Goal: Navigation & Orientation: Understand site structure

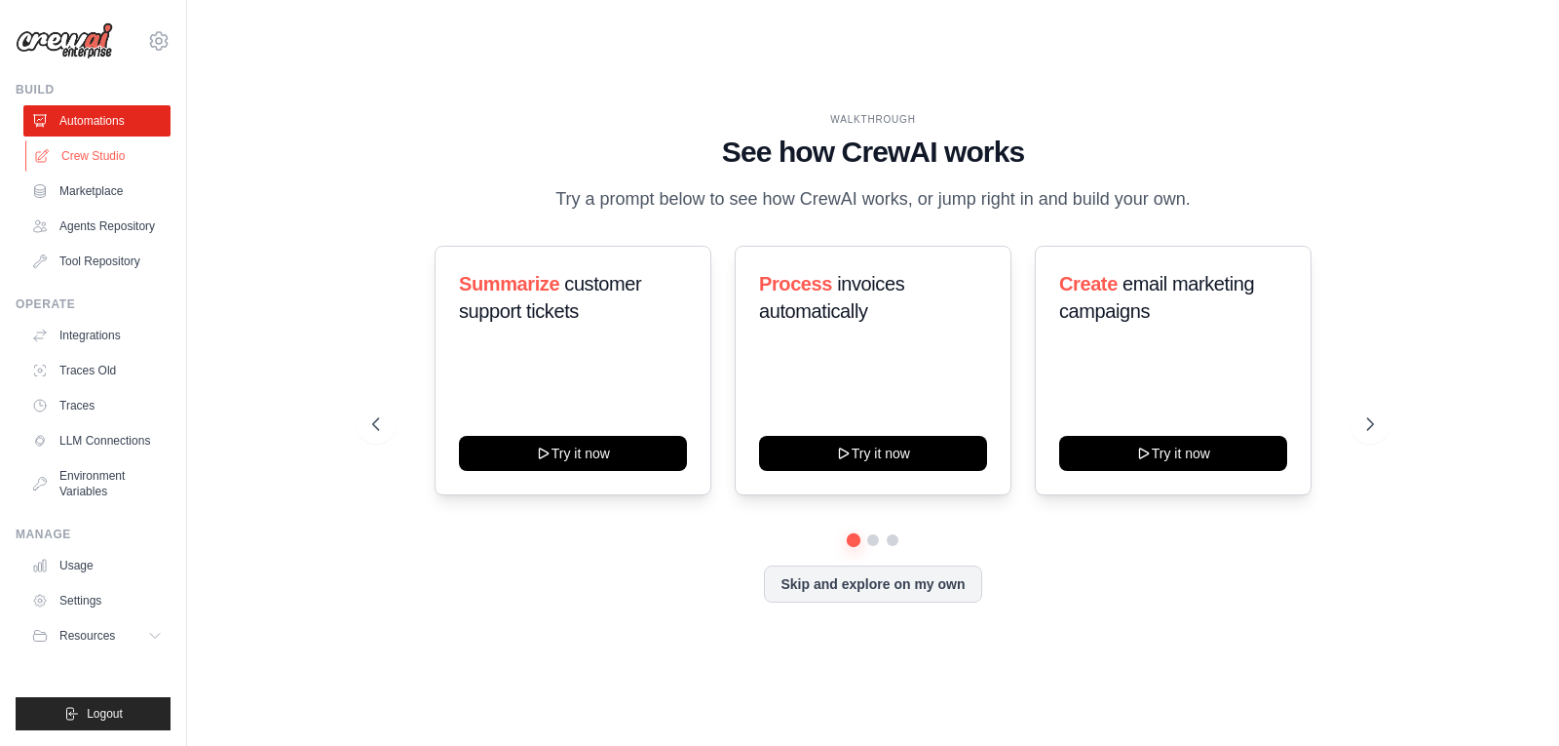
click at [77, 152] on link "Crew Studio" at bounding box center [98, 155] width 147 height 31
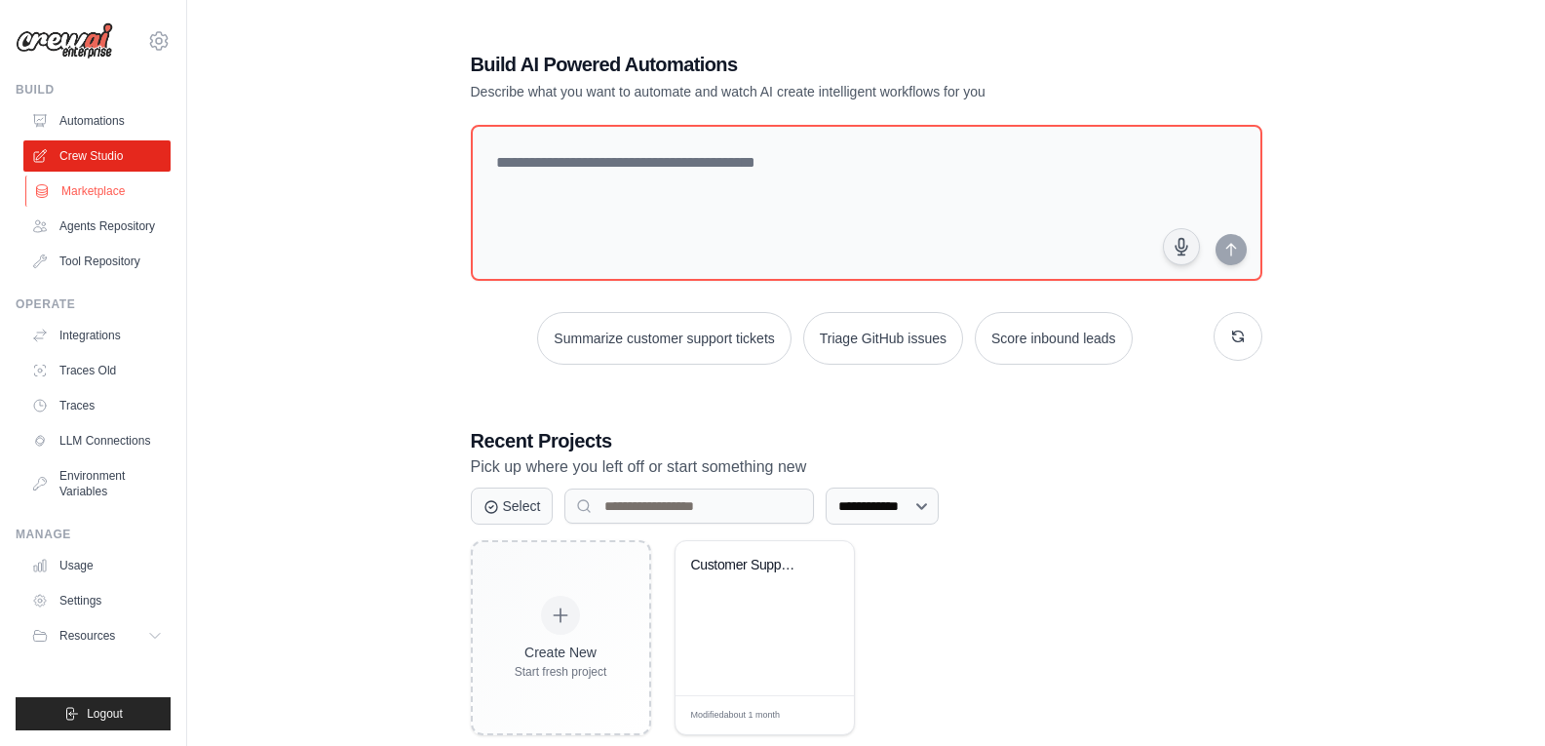
click at [89, 187] on link "Marketplace" at bounding box center [98, 190] width 147 height 31
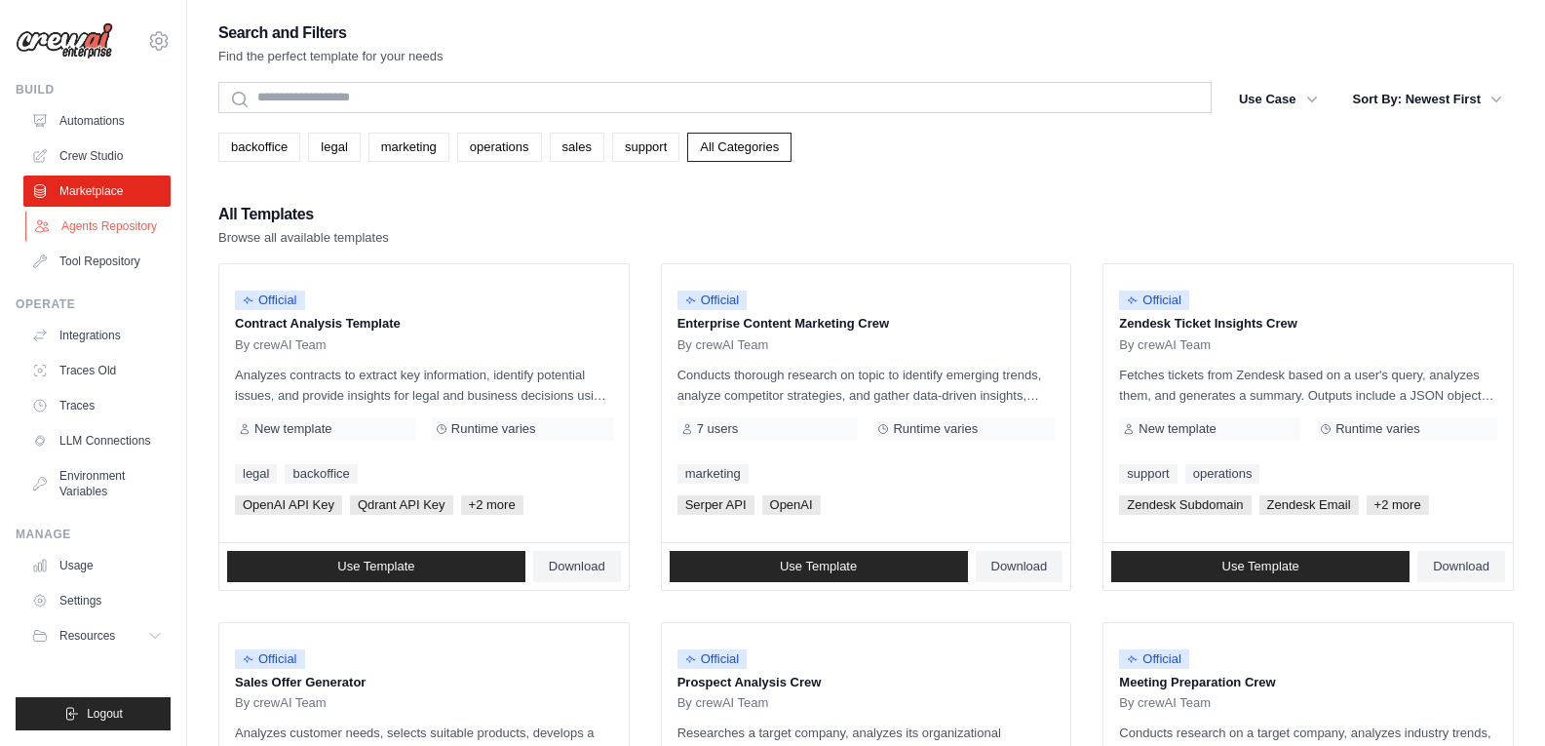
click at [89, 231] on link "Agents Repository" at bounding box center [98, 225] width 147 height 31
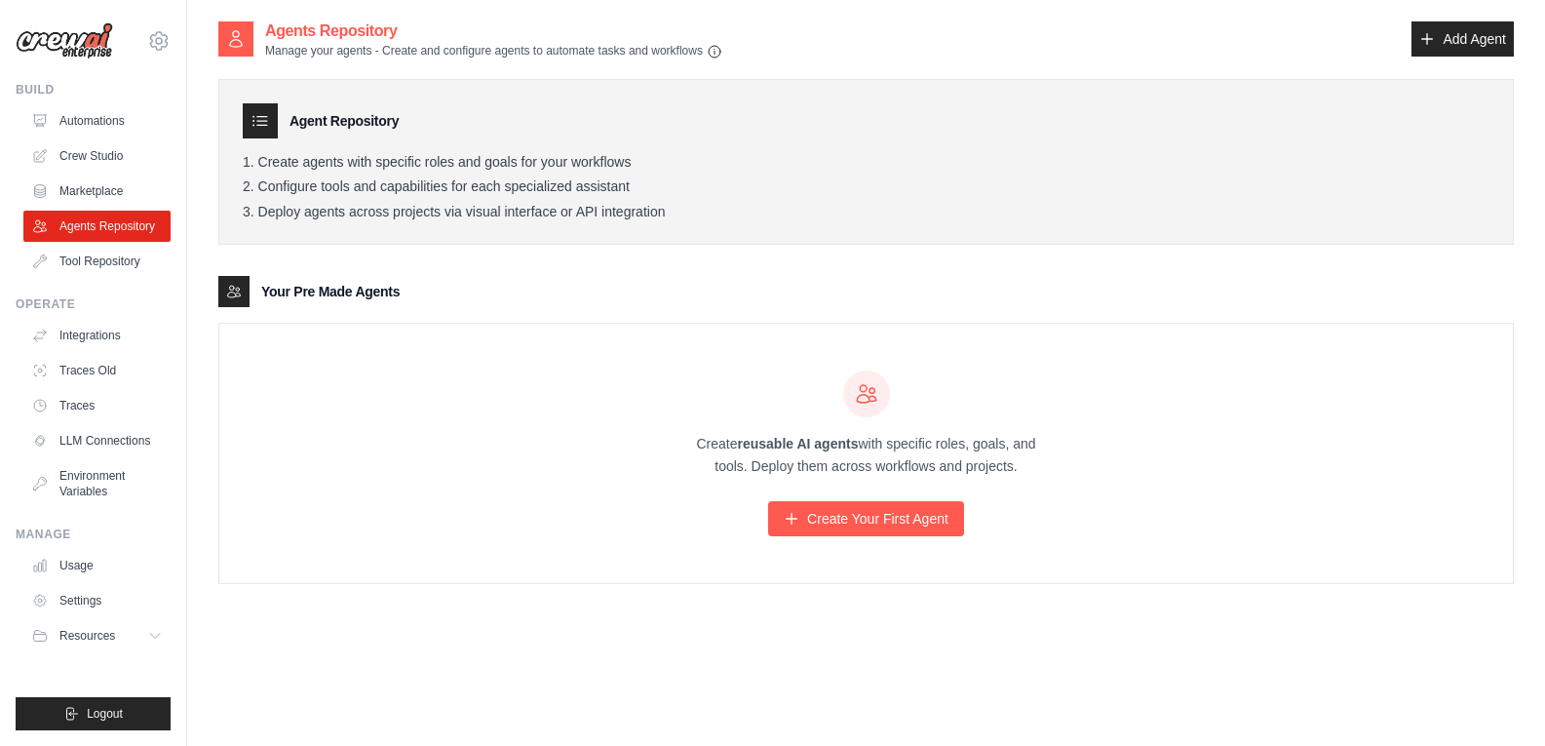
click at [91, 264] on link "Tool Repository" at bounding box center [96, 261] width 147 height 31
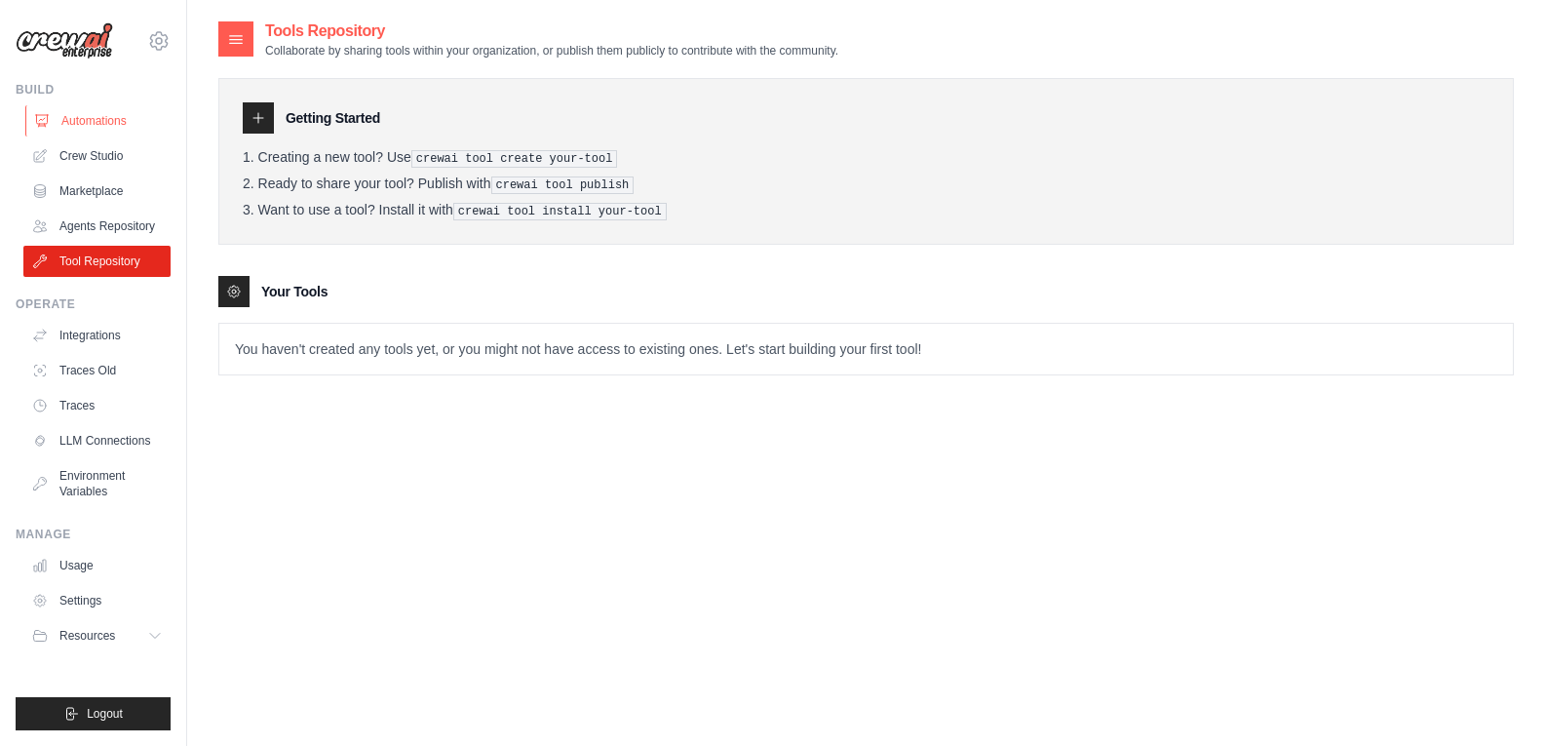
click at [81, 123] on link "Automations" at bounding box center [98, 120] width 147 height 31
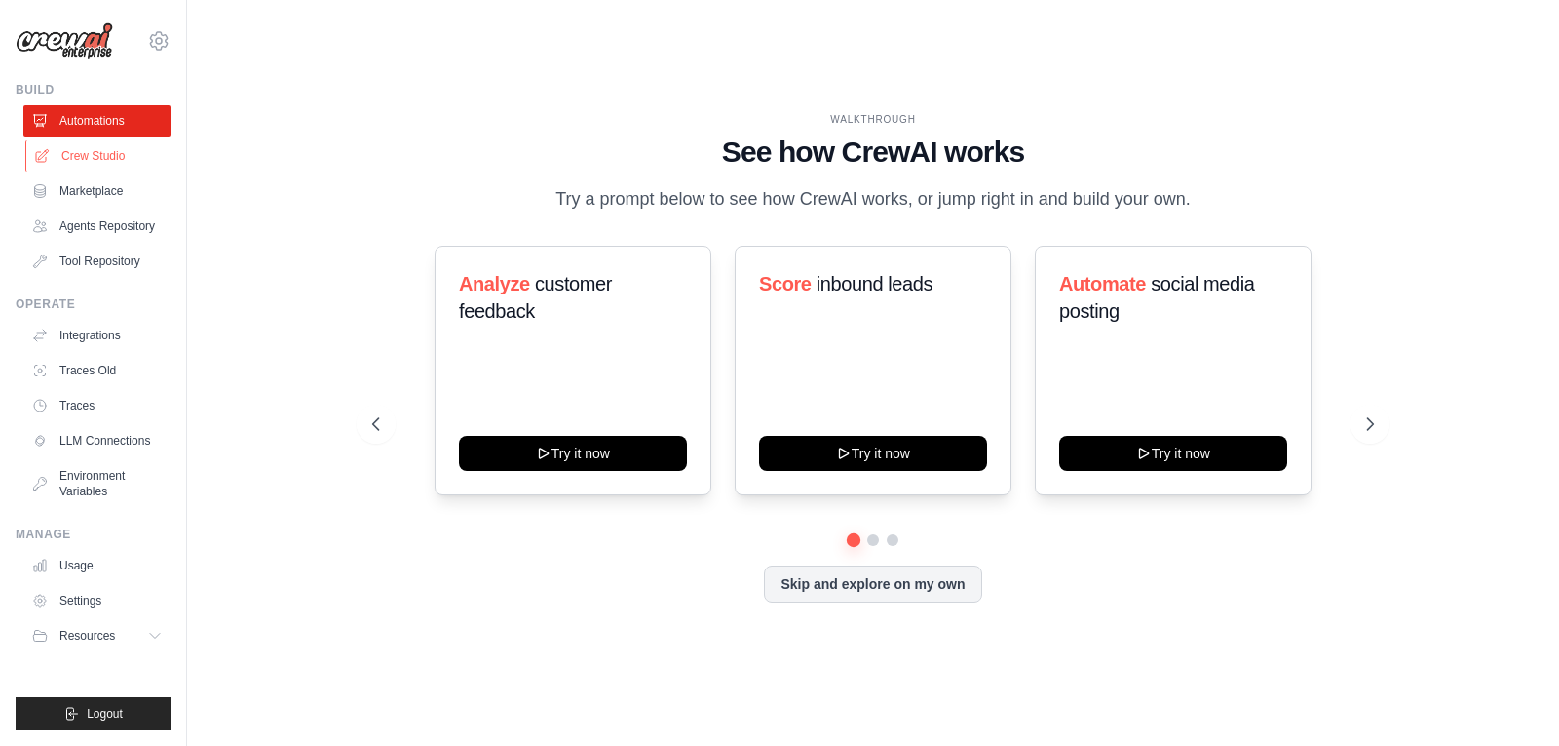
click at [97, 149] on link "Crew Studio" at bounding box center [98, 155] width 147 height 31
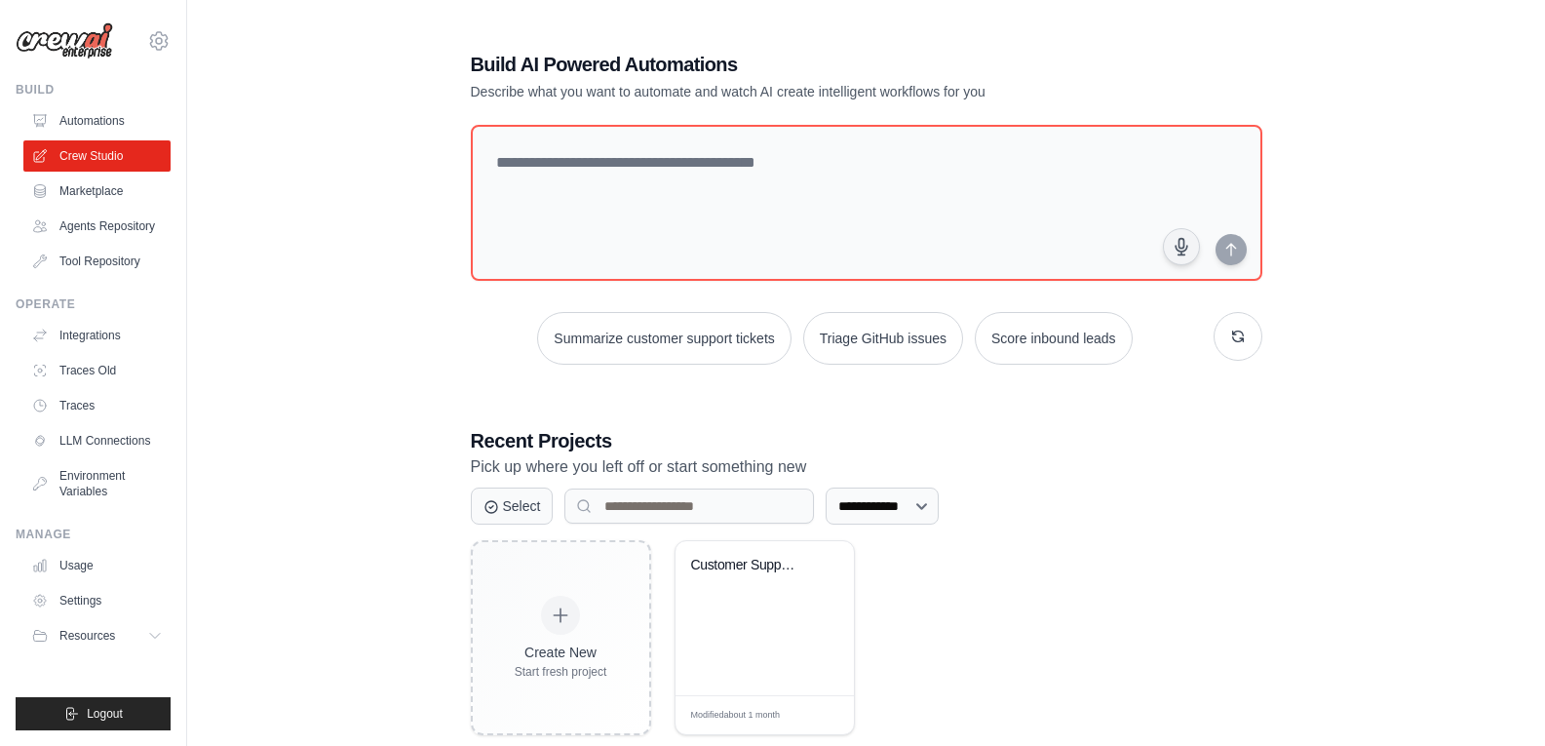
scroll to position [39, 0]
